Goal: Information Seeking & Learning: Learn about a topic

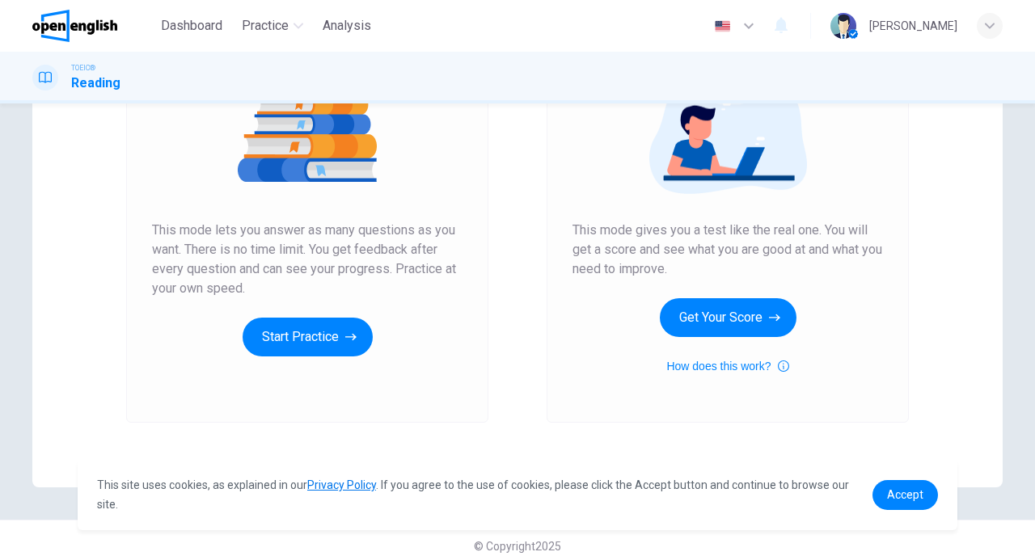
scroll to position [212, 0]
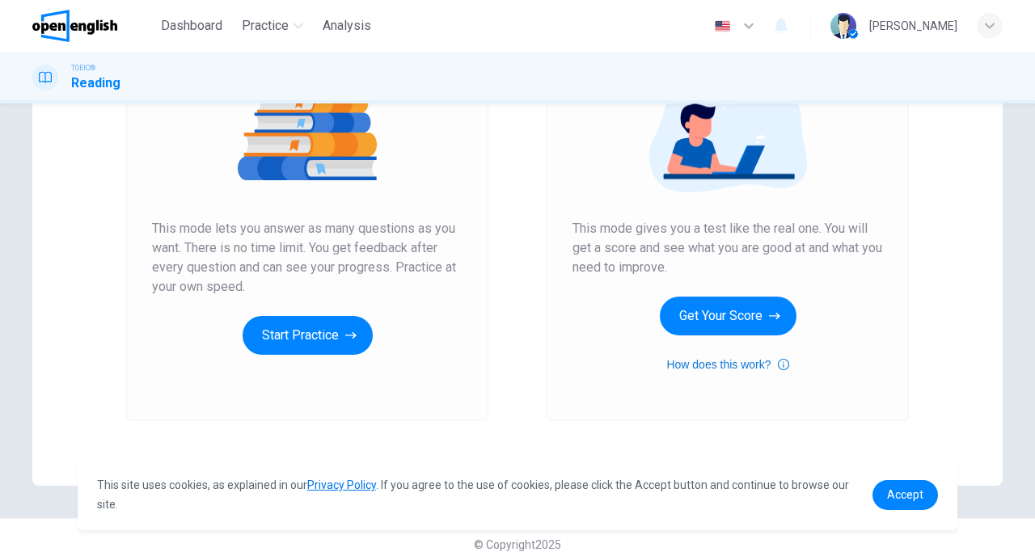
click at [754, 367] on button "How does this work?" at bounding box center [727, 364] width 122 height 19
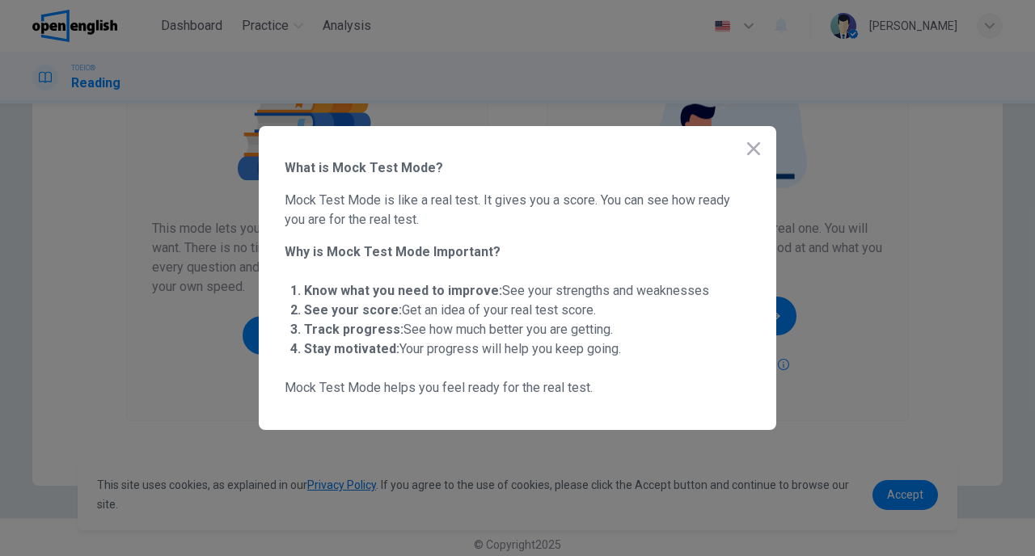
click at [754, 148] on icon "button" at bounding box center [753, 148] width 13 height 13
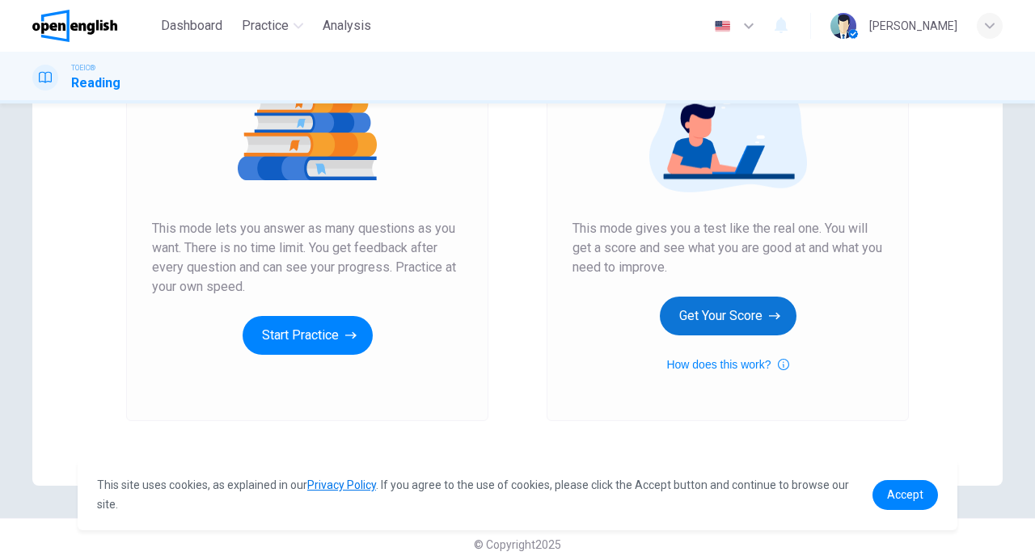
click at [719, 305] on button "Get Your Score" at bounding box center [728, 316] width 137 height 39
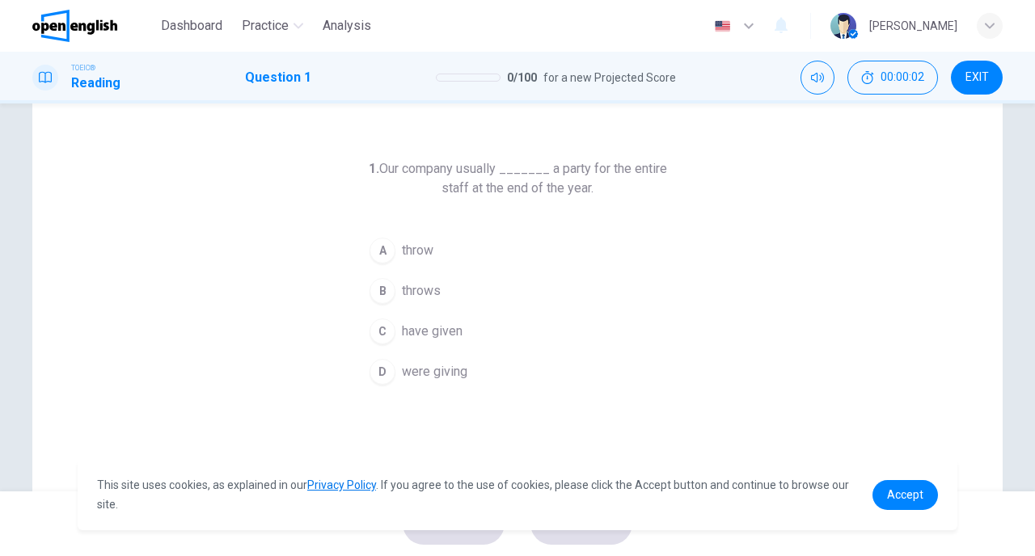
scroll to position [25, 0]
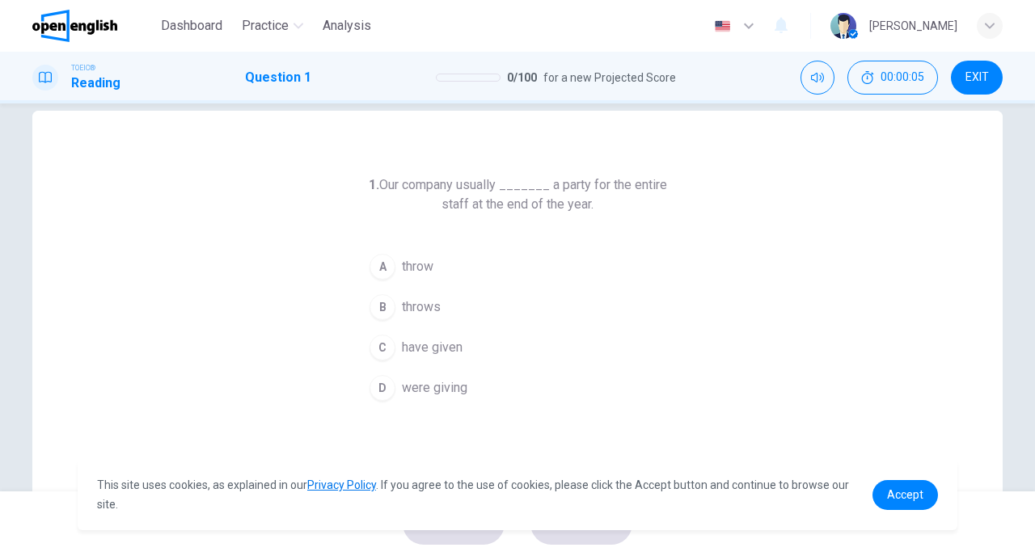
click at [389, 298] on div "B" at bounding box center [383, 307] width 26 height 26
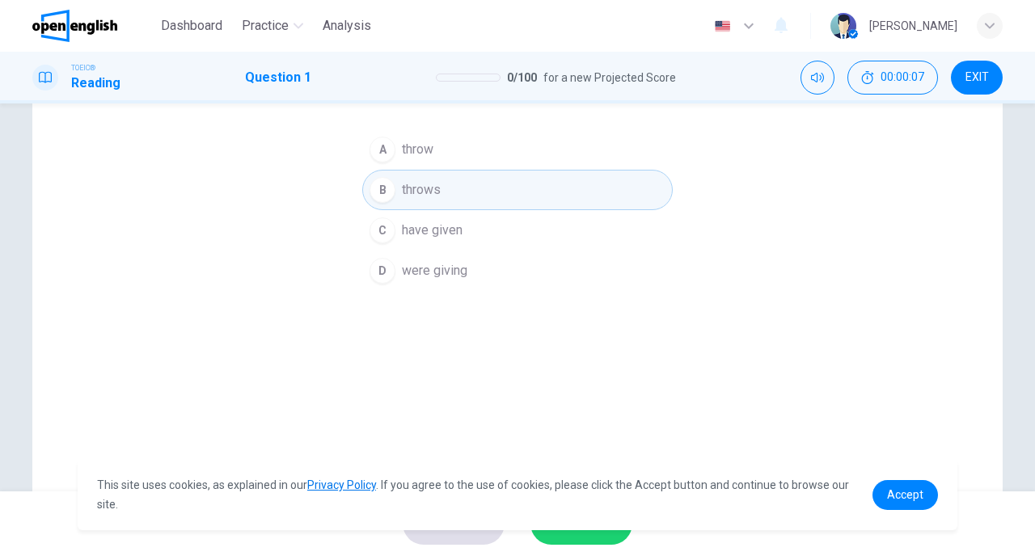
scroll to position [148, 0]
click at [590, 535] on span "SUBMIT" at bounding box center [573, 524] width 47 height 23
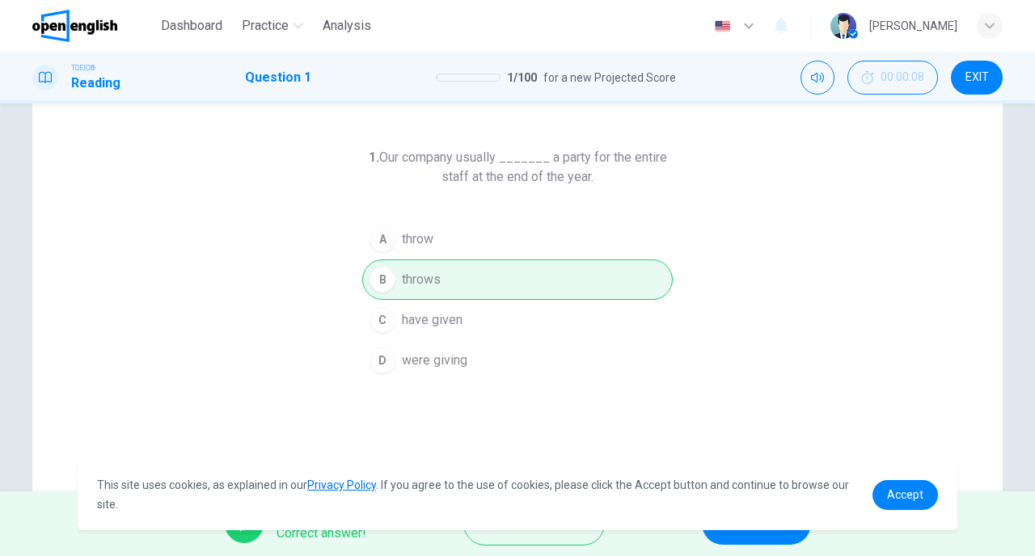
scroll to position [0, 0]
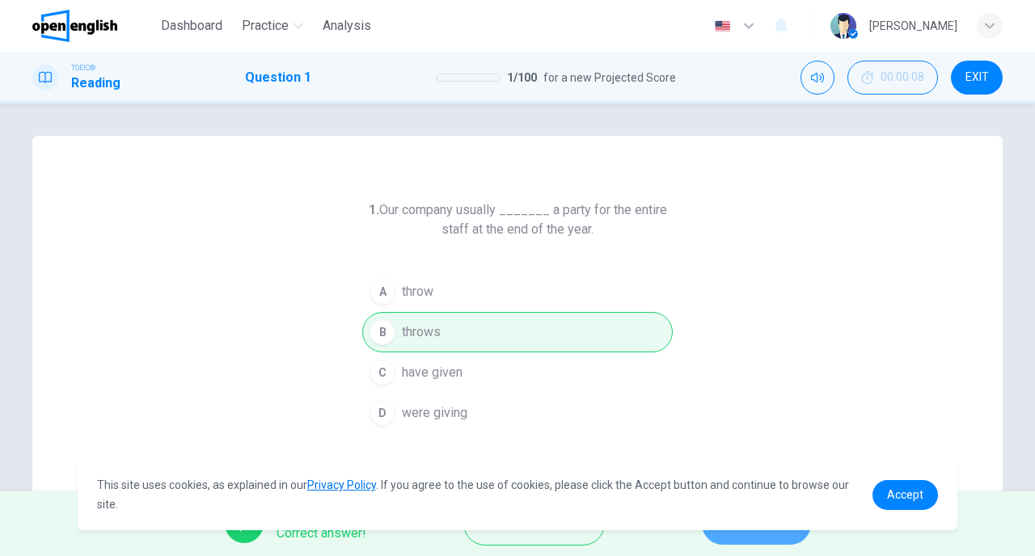
click at [738, 536] on button "NEXT" at bounding box center [756, 524] width 109 height 42
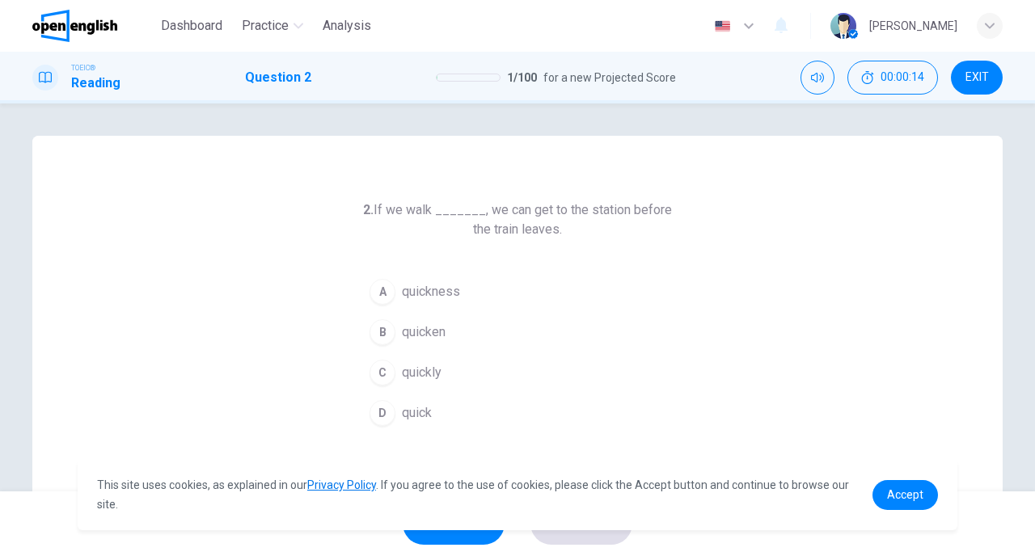
click at [446, 368] on button "C quickly" at bounding box center [517, 373] width 311 height 40
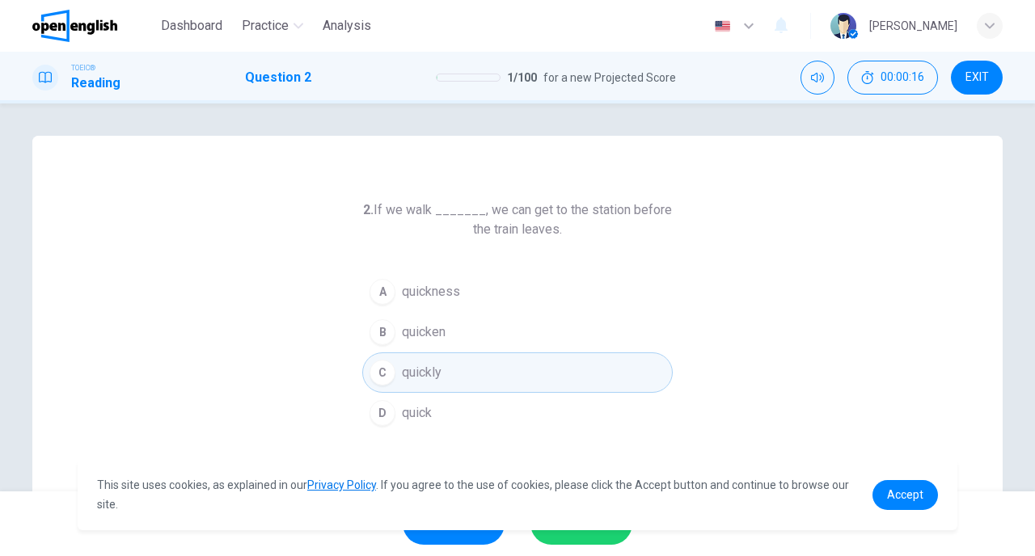
click at [554, 539] on button "SUBMIT" at bounding box center [581, 524] width 102 height 42
click at [554, 539] on div "Processing your response..." at bounding box center [517, 524] width 1035 height 65
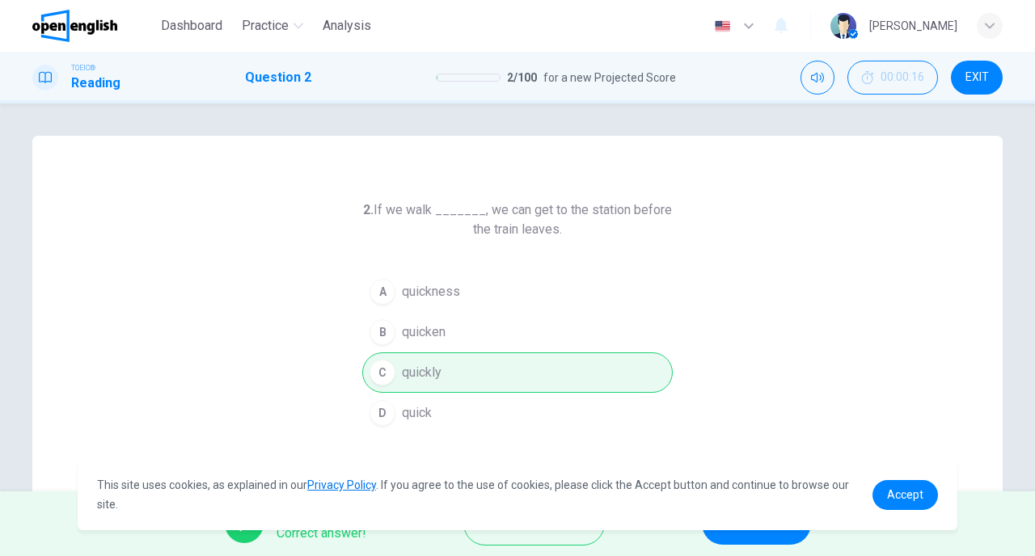
click at [710, 539] on button "NEXT" at bounding box center [756, 524] width 109 height 42
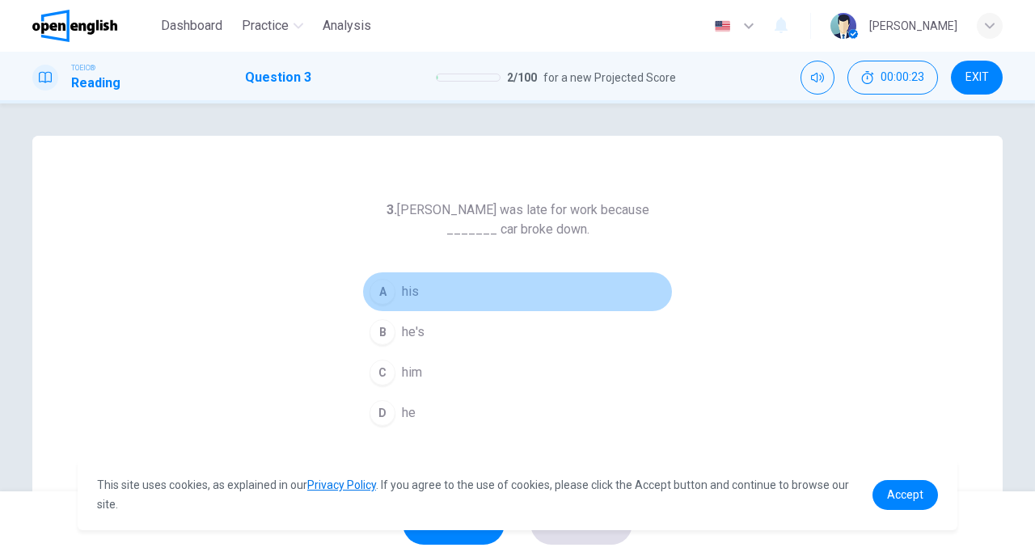
click at [429, 297] on button "A his" at bounding box center [517, 292] width 311 height 40
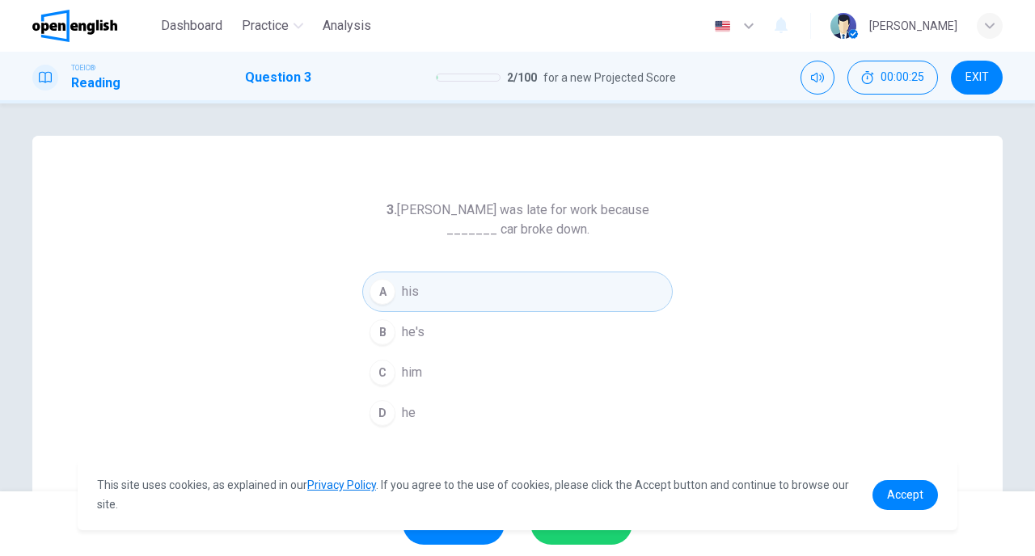
click at [570, 536] on button "SUBMIT" at bounding box center [581, 524] width 102 height 42
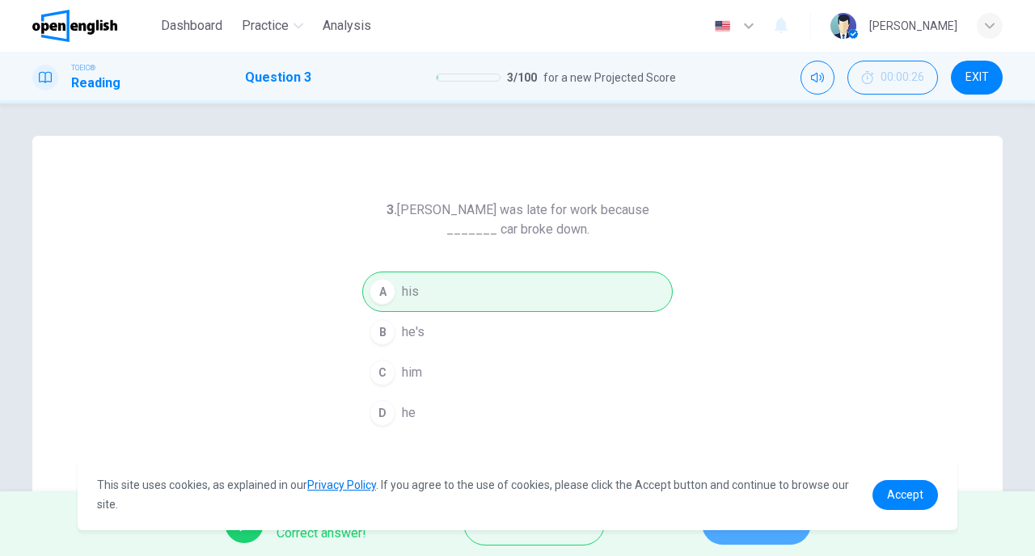
click at [718, 535] on button "NEXT" at bounding box center [756, 524] width 109 height 42
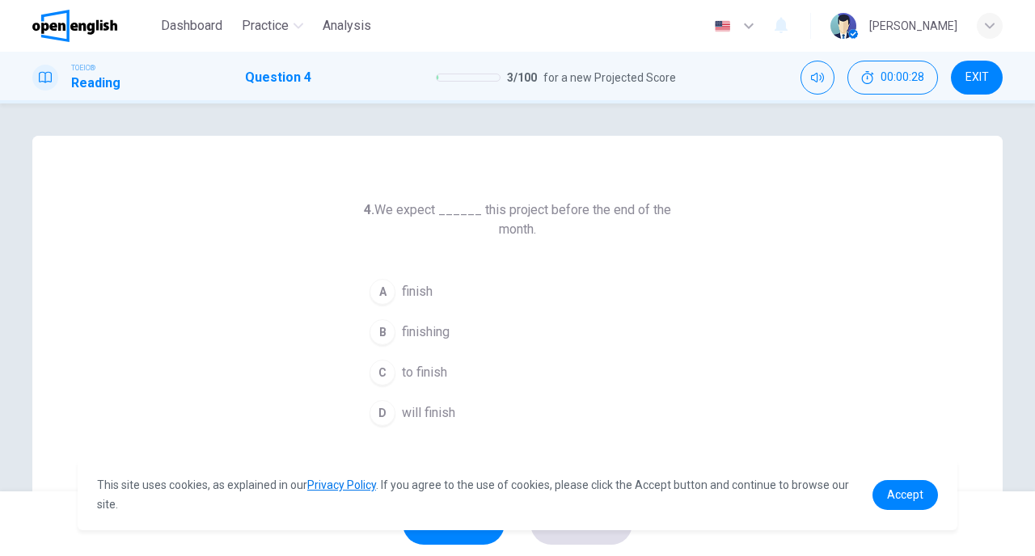
click at [363, 488] on link "Privacy Policy" at bounding box center [341, 485] width 69 height 13
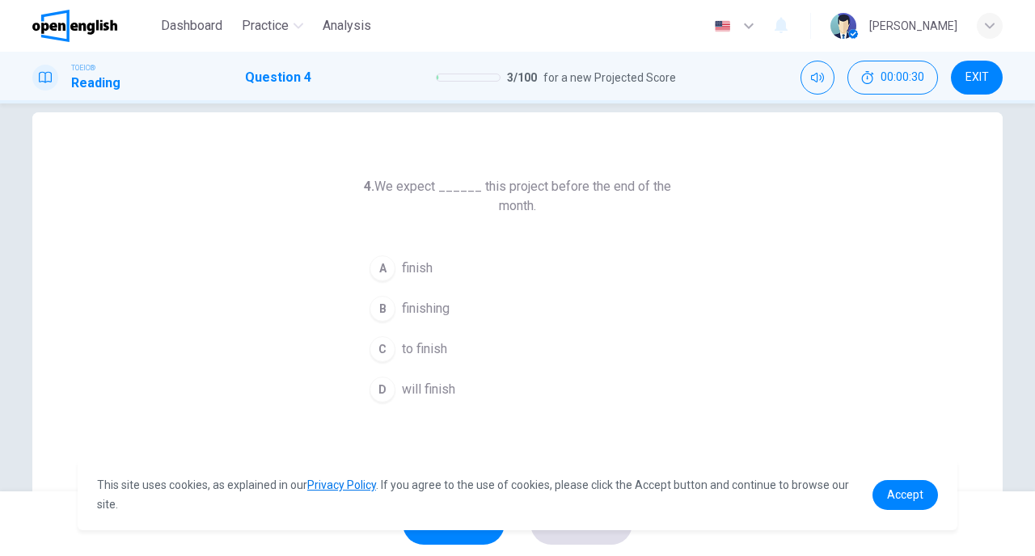
scroll to position [36, 0]
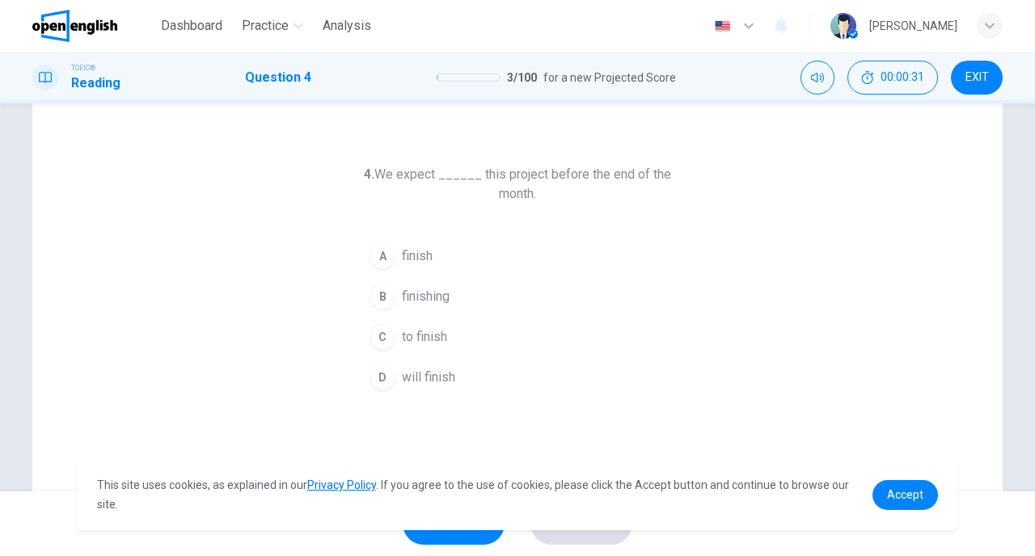
click at [395, 288] on button "B finishing" at bounding box center [517, 297] width 311 height 40
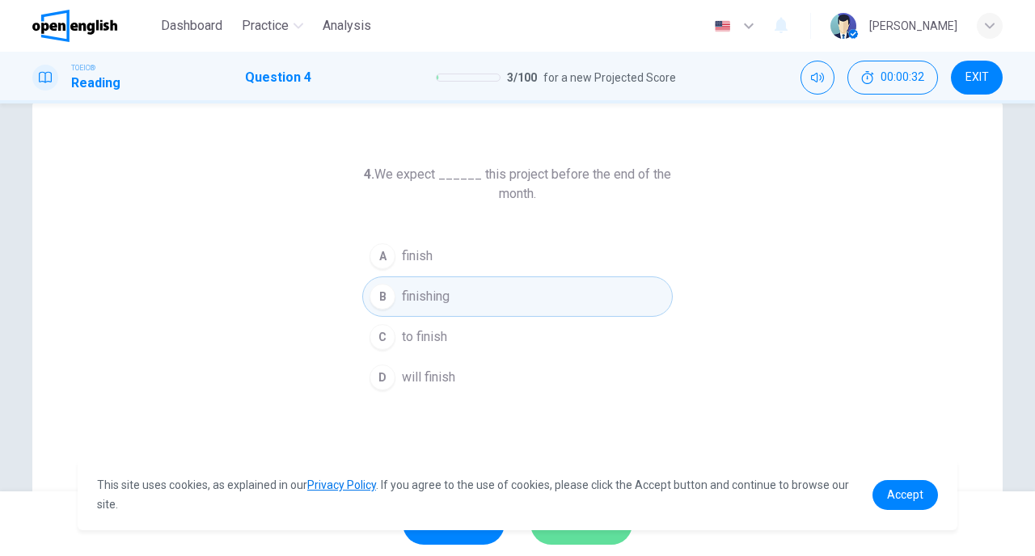
click at [556, 539] on button "SUBMIT" at bounding box center [581, 524] width 102 height 42
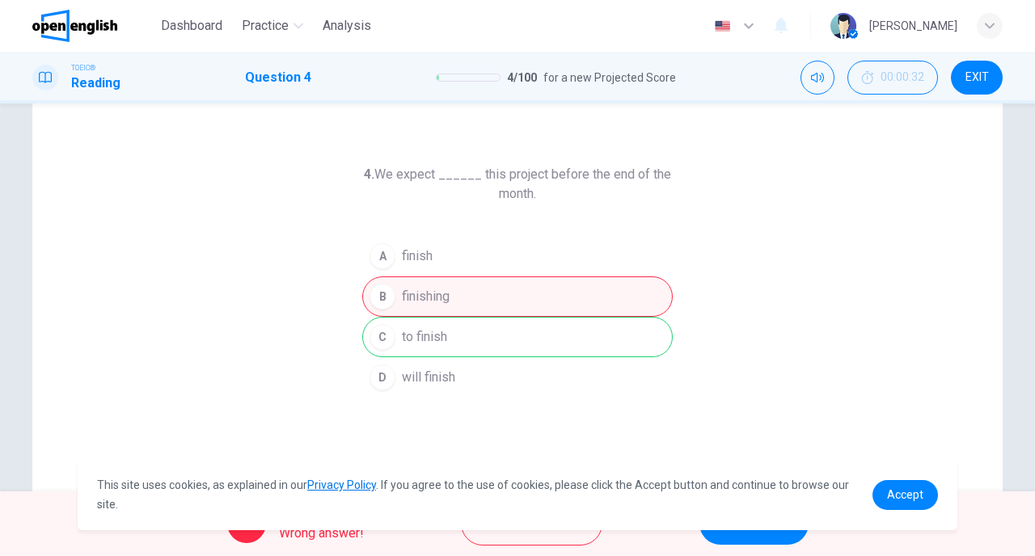
click at [501, 328] on div "A finish B finishing C to finish D will finish" at bounding box center [517, 317] width 311 height 162
click at [632, 349] on div "A finish B finishing C to finish D will finish" at bounding box center [517, 317] width 311 height 162
click at [729, 540] on button "NEXT" at bounding box center [753, 524] width 109 height 42
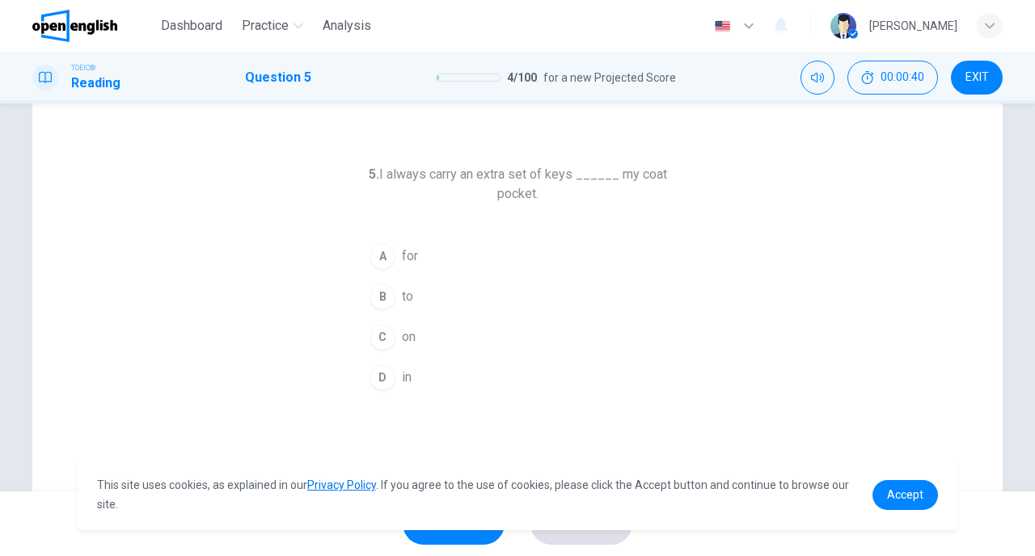
click at [410, 382] on span "in" at bounding box center [407, 377] width 10 height 19
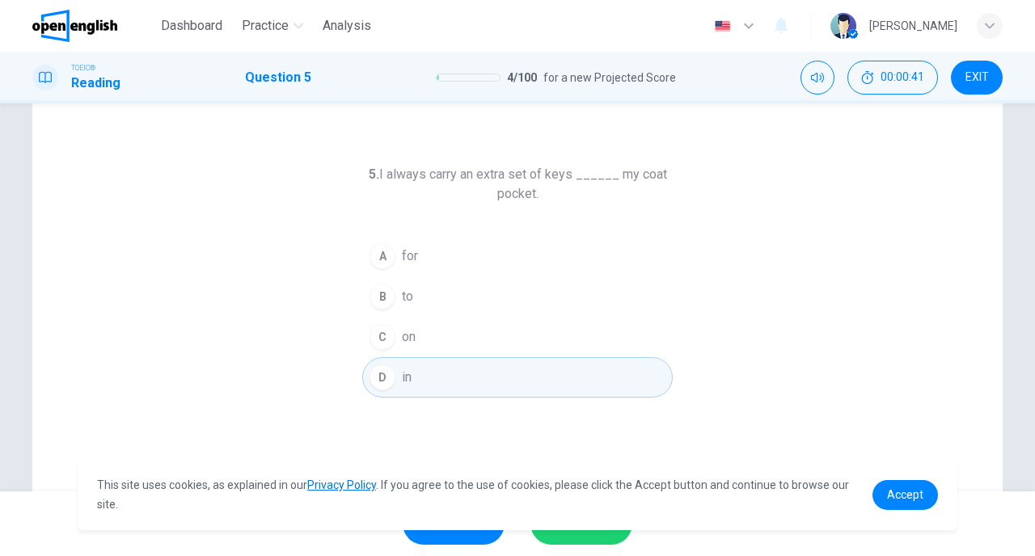
click at [560, 535] on span "SUBMIT" at bounding box center [573, 524] width 47 height 23
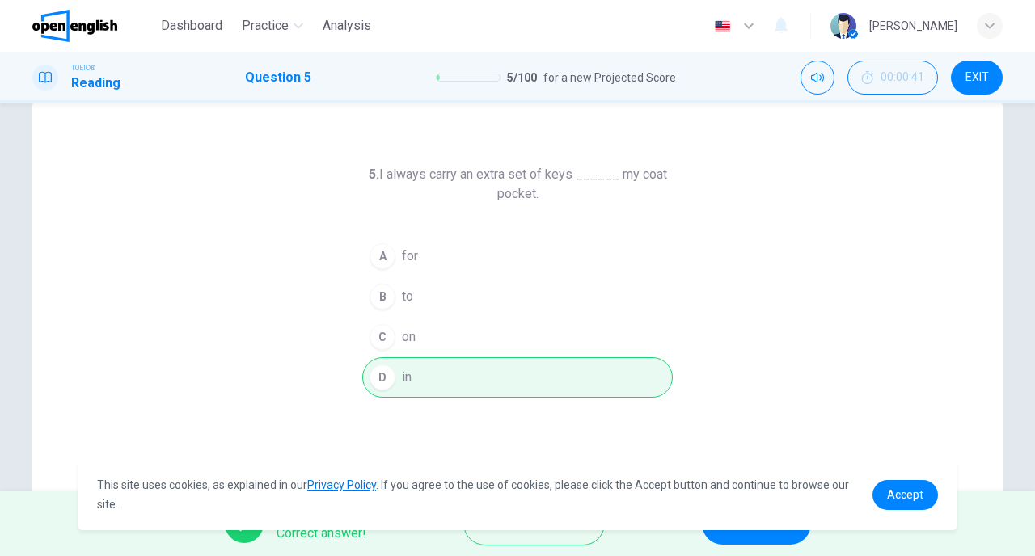
click at [713, 539] on button "NEXT" at bounding box center [756, 524] width 109 height 42
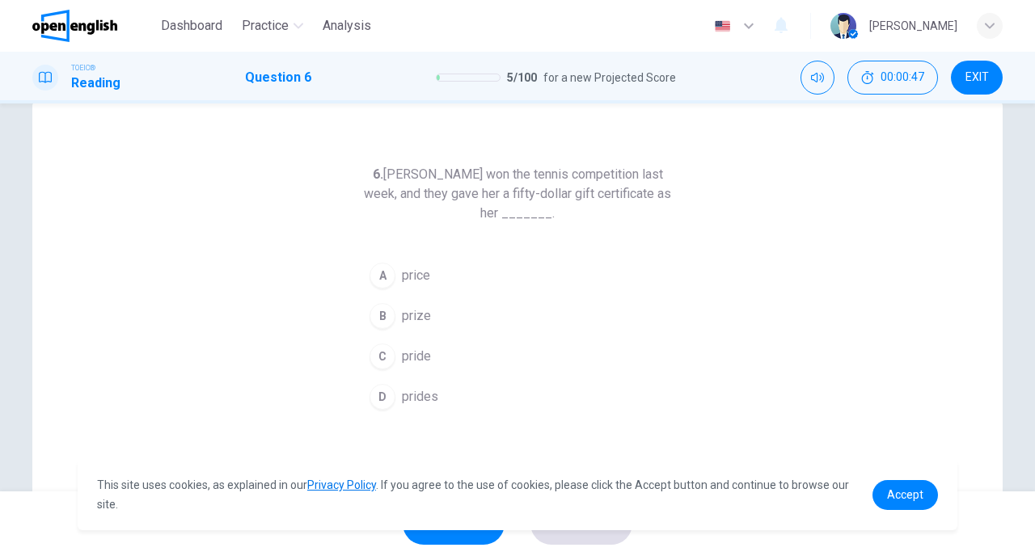
click at [439, 314] on button "B prize" at bounding box center [517, 316] width 311 height 40
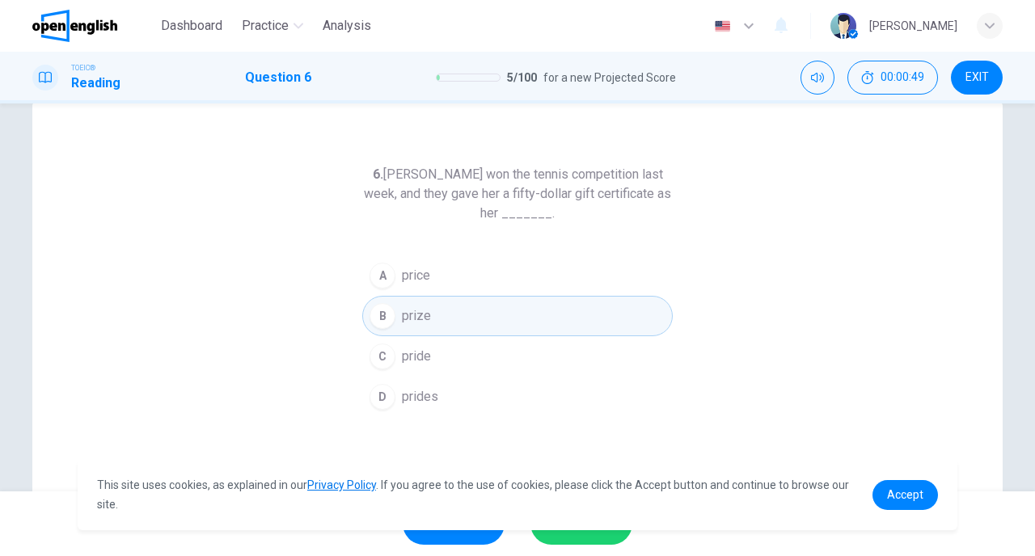
click at [558, 536] on button "SUBMIT" at bounding box center [581, 524] width 102 height 42
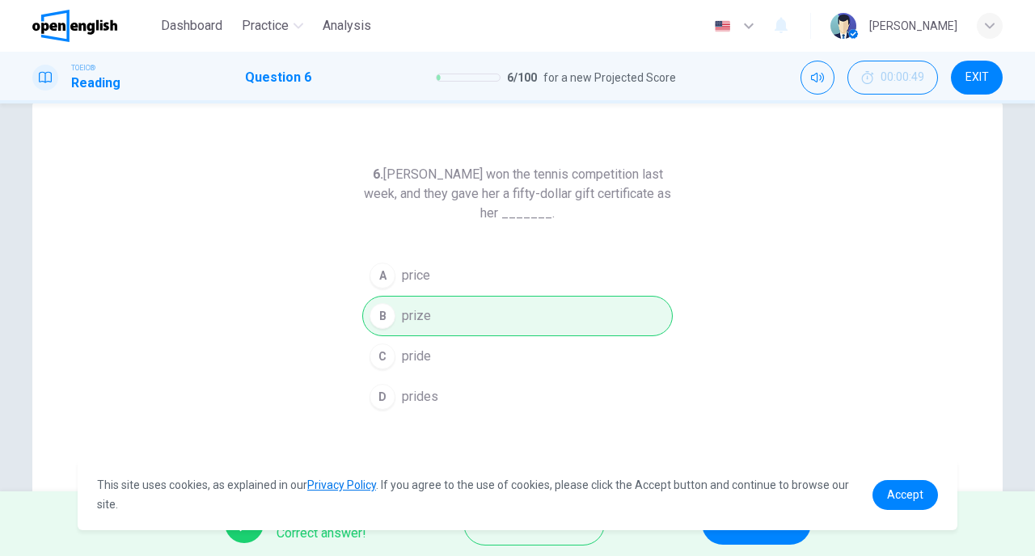
click at [725, 535] on button "NEXT" at bounding box center [756, 524] width 109 height 42
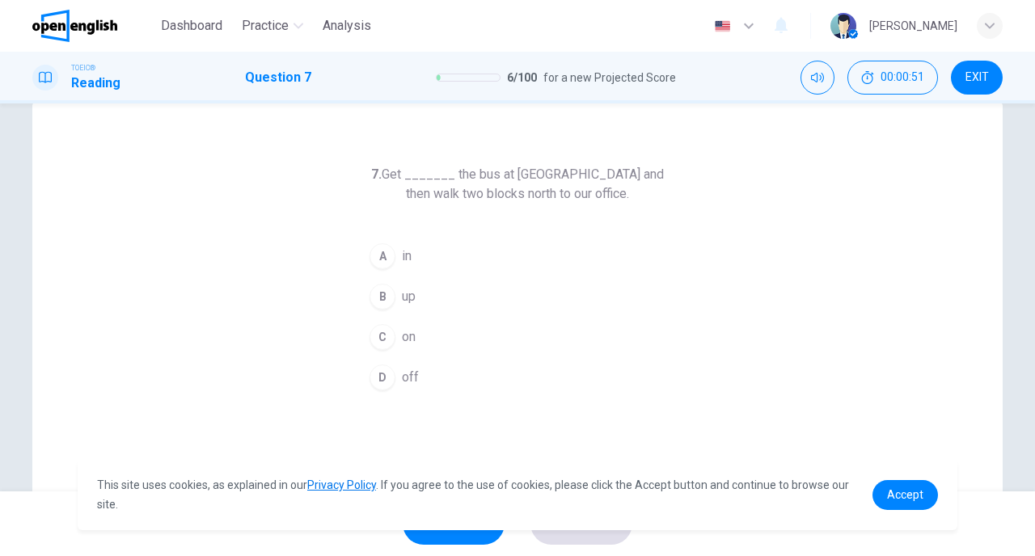
click at [387, 334] on div "C" at bounding box center [383, 337] width 26 height 26
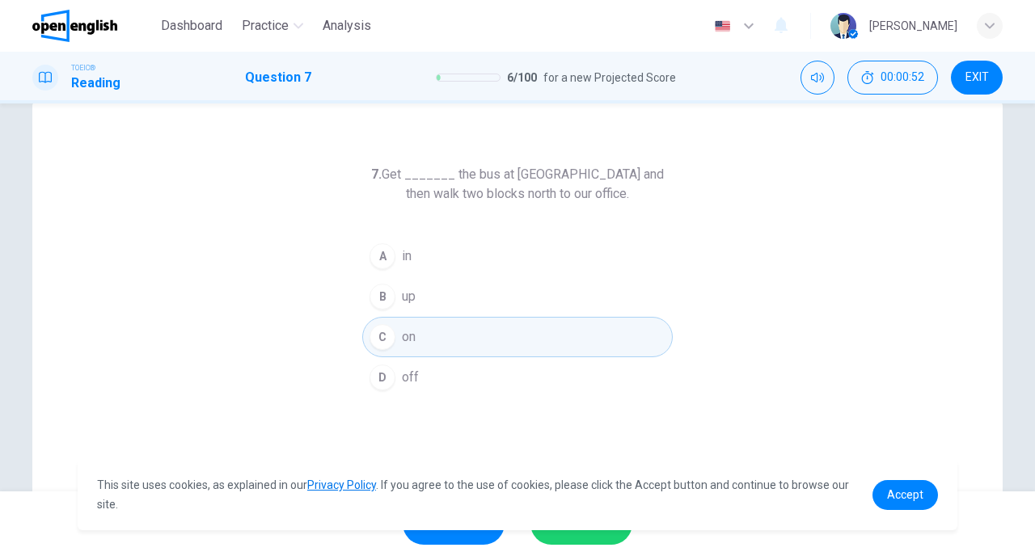
click at [569, 536] on button "SUBMIT" at bounding box center [581, 524] width 102 height 42
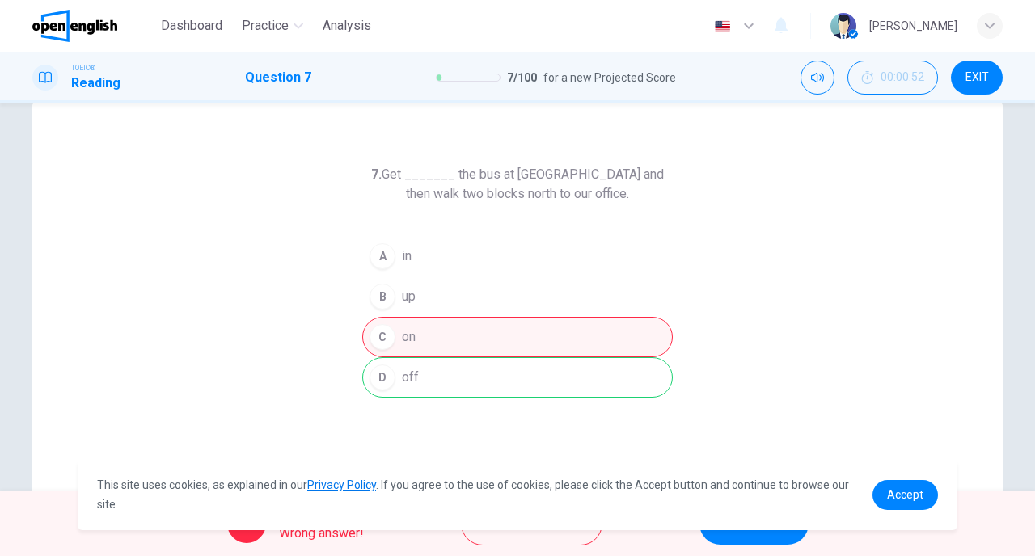
click at [738, 531] on span "NEXT" at bounding box center [746, 524] width 32 height 23
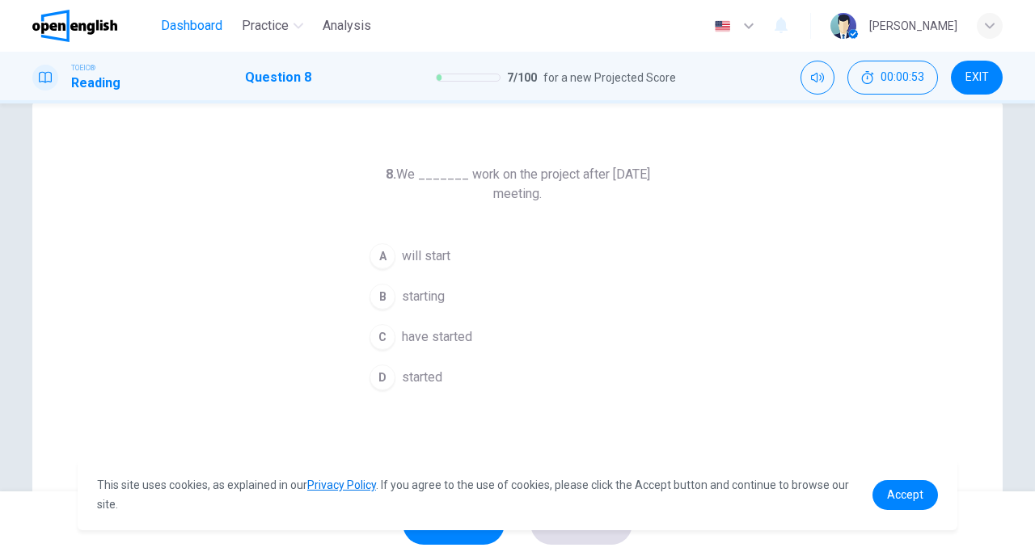
click at [154, 24] on button "Dashboard" at bounding box center [191, 25] width 74 height 29
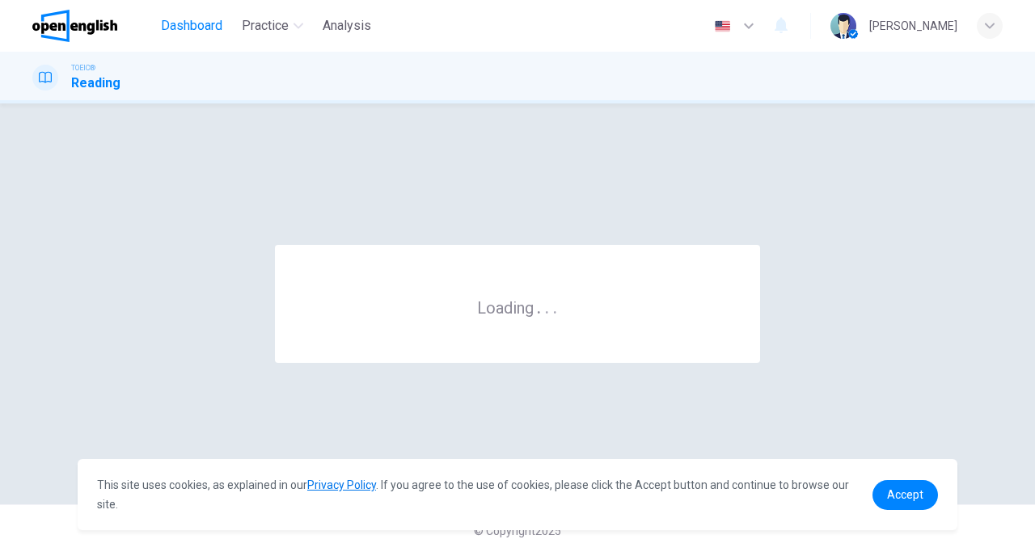
scroll to position [0, 0]
